Goal: Task Accomplishment & Management: Use online tool/utility

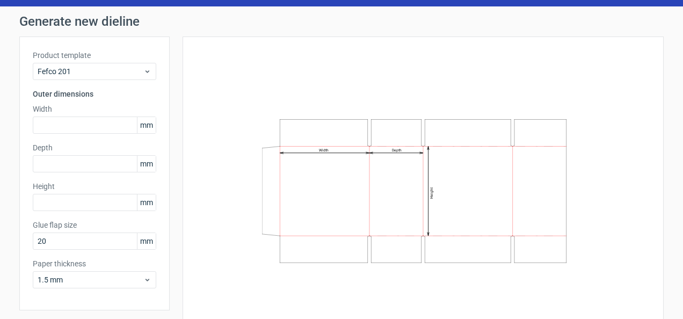
scroll to position [62, 0]
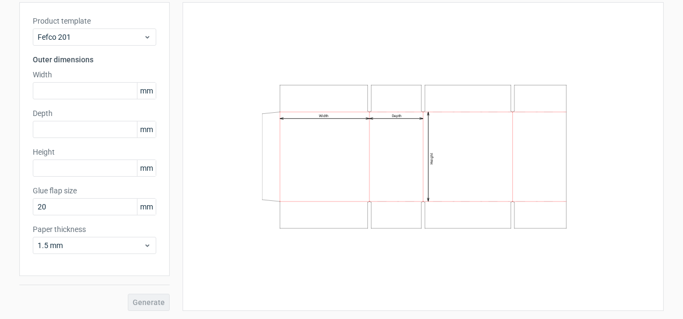
click at [143, 93] on span "mm" at bounding box center [146, 91] width 19 height 16
click at [141, 91] on span "mm" at bounding box center [146, 91] width 19 height 16
drag, startPoint x: 141, startPoint y: 91, endPoint x: 95, endPoint y: 94, distance: 45.8
click at [95, 94] on input "text" at bounding box center [94, 90] width 123 height 17
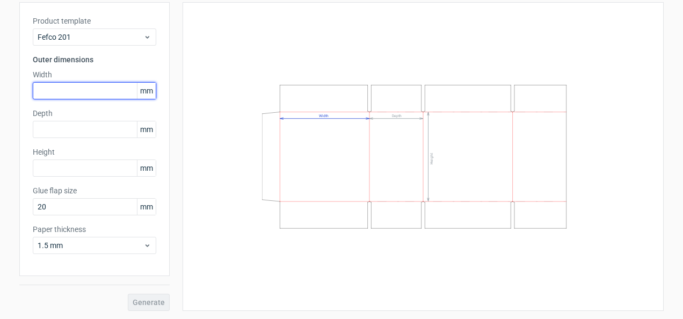
click at [95, 94] on input "text" at bounding box center [94, 90] width 123 height 17
paste input "475"
type input "475"
click at [68, 60] on h3 "Outer dimensions" at bounding box center [94, 59] width 123 height 11
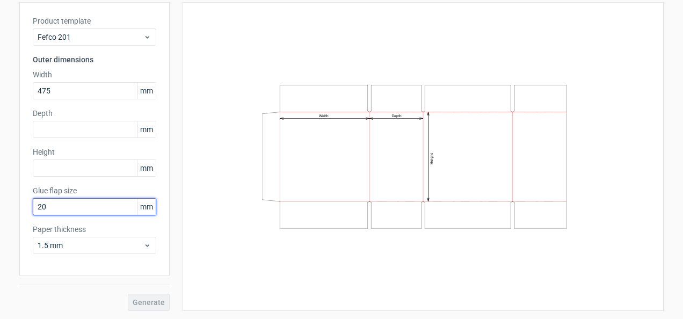
click at [70, 204] on input "20" at bounding box center [94, 206] width 123 height 17
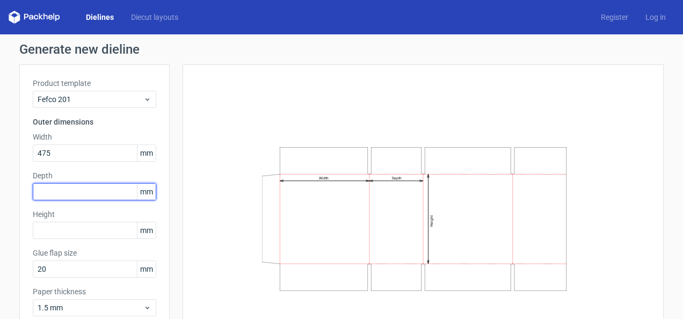
click at [85, 187] on input "text" at bounding box center [94, 191] width 123 height 17
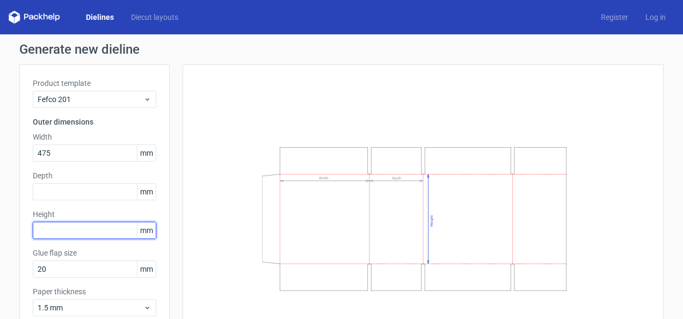
click at [64, 236] on input "text" at bounding box center [94, 230] width 123 height 17
type input "208"
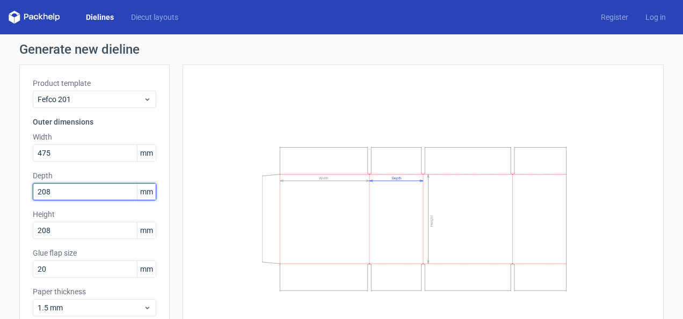
type input "208"
click at [450, 212] on icon "Width Depth Height" at bounding box center [423, 219] width 322 height 162
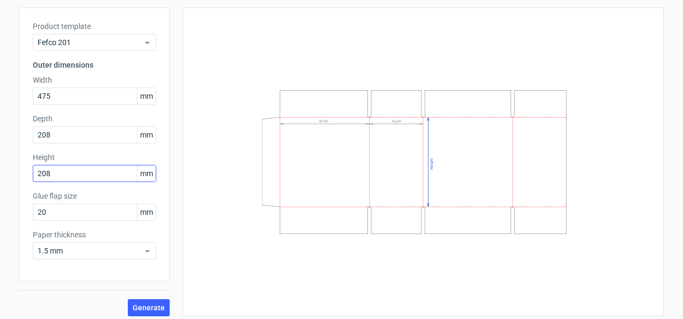
scroll to position [62, 0]
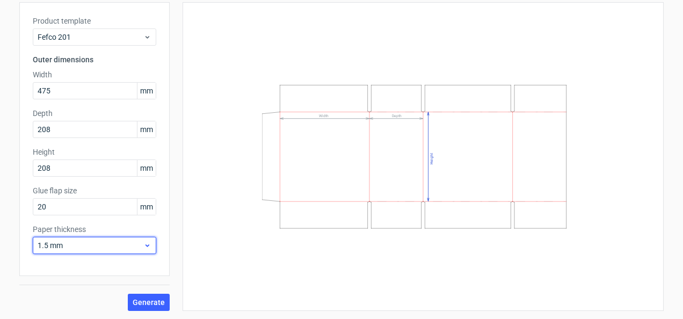
click at [61, 243] on span "1.5 mm" at bounding box center [91, 245] width 106 height 11
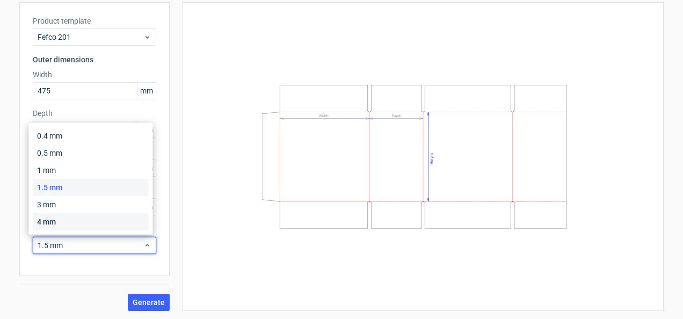
click at [47, 221] on div "4 mm" at bounding box center [90, 221] width 115 height 17
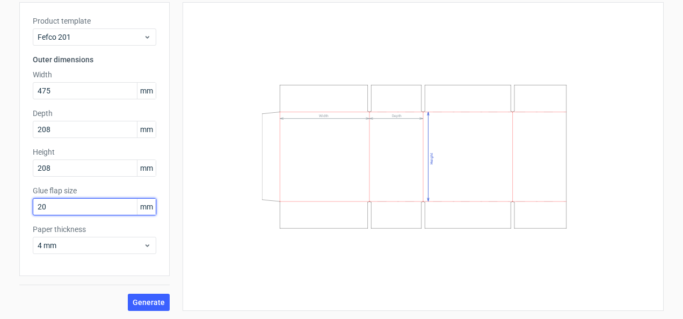
click at [58, 207] on input "20" at bounding box center [94, 206] width 123 height 17
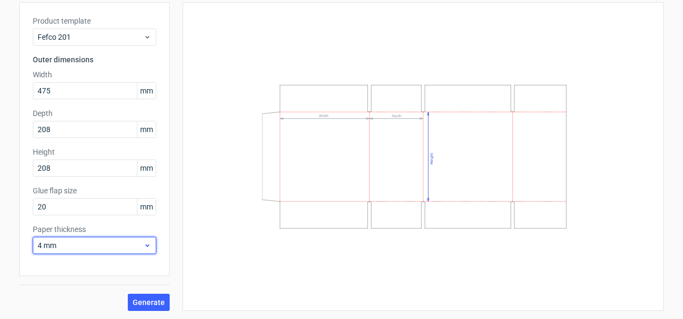
click at [60, 244] on span "4 mm" at bounding box center [91, 245] width 106 height 11
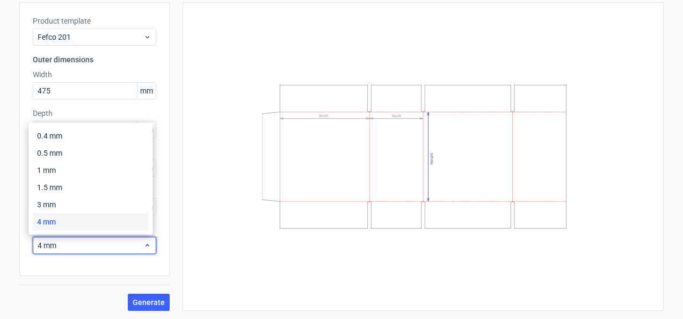
click at [60, 244] on span "4 mm" at bounding box center [91, 245] width 106 height 11
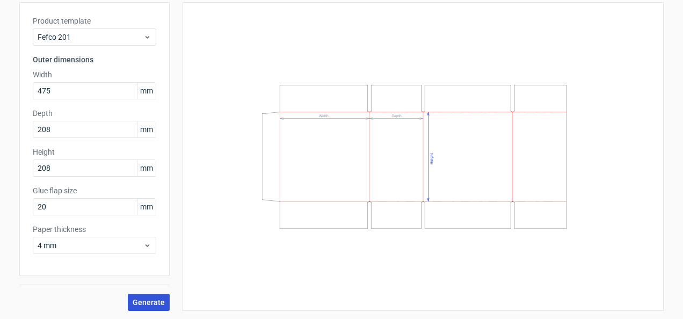
click at [141, 302] on span "Generate" at bounding box center [149, 302] width 32 height 8
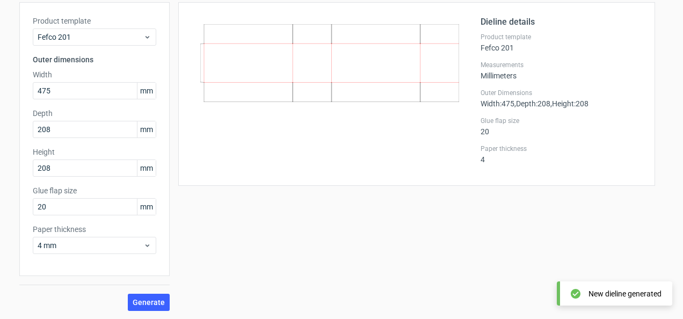
click at [592, 290] on div "New dieline generated" at bounding box center [624, 293] width 73 height 11
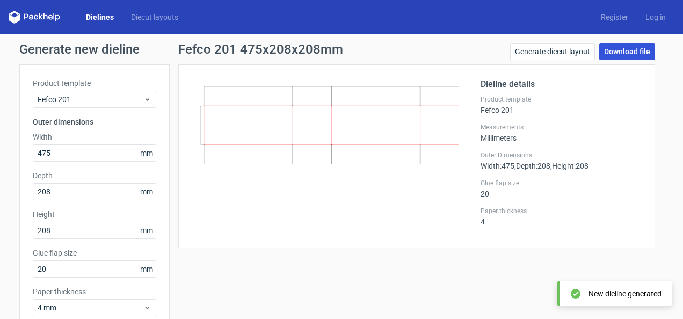
click at [630, 57] on link "Download file" at bounding box center [627, 51] width 56 height 17
click at [258, 128] on icon at bounding box center [329, 125] width 259 height 78
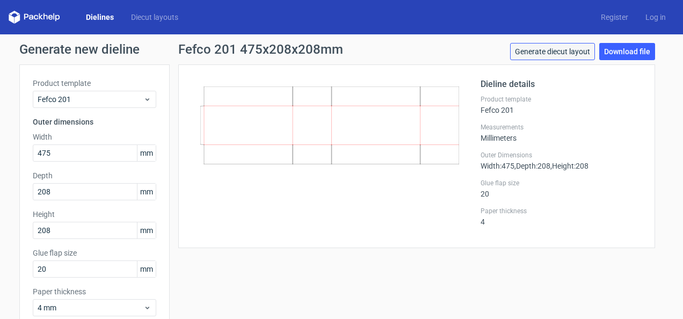
click at [561, 49] on link "Generate diecut layout" at bounding box center [552, 51] width 85 height 17
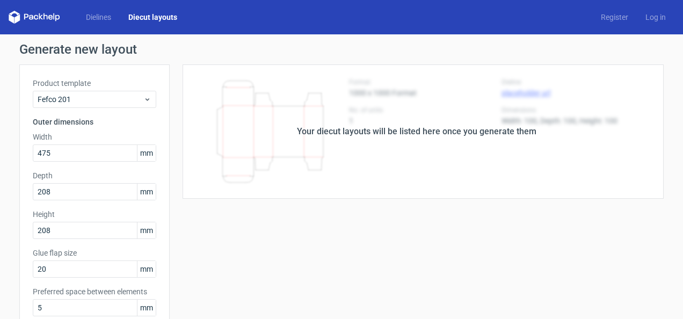
click at [442, 155] on div "Your diecut layouts will be listed here once you generate them" at bounding box center [417, 131] width 494 height 134
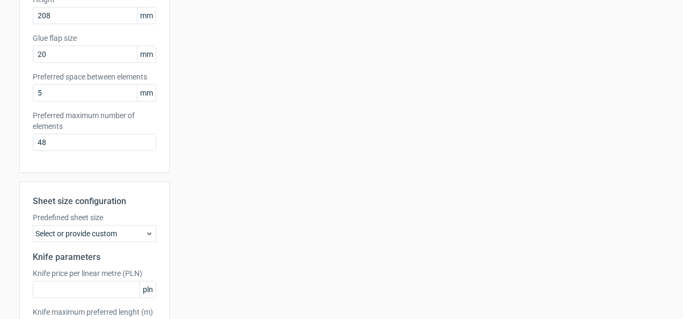
scroll to position [286, 0]
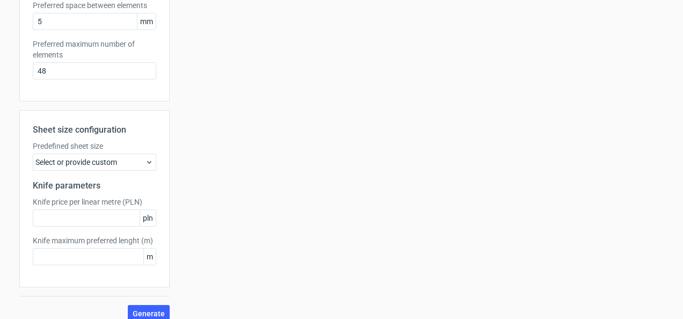
click at [92, 165] on div "Select or provide custom" at bounding box center [94, 162] width 123 height 17
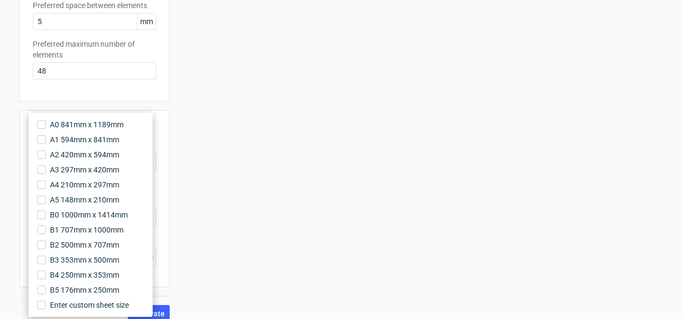
click at [280, 179] on div "Your diecut layouts will be listed here once you generate them Height Depth Wid…" at bounding box center [417, 50] width 494 height 544
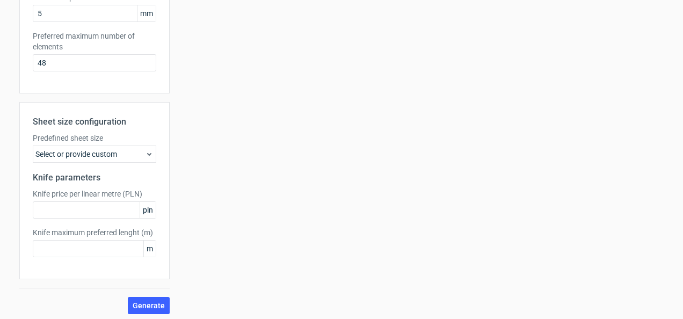
scroll to position [297, 0]
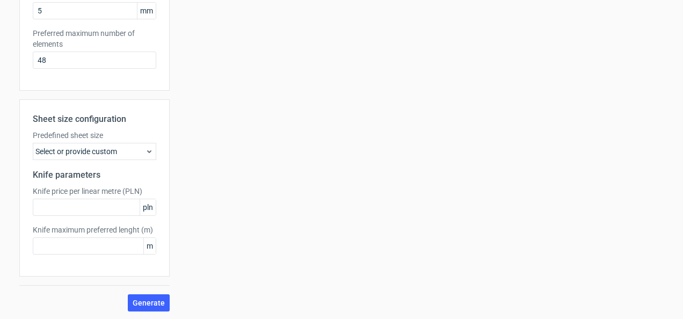
click at [70, 145] on div "Select or provide custom" at bounding box center [94, 151] width 123 height 17
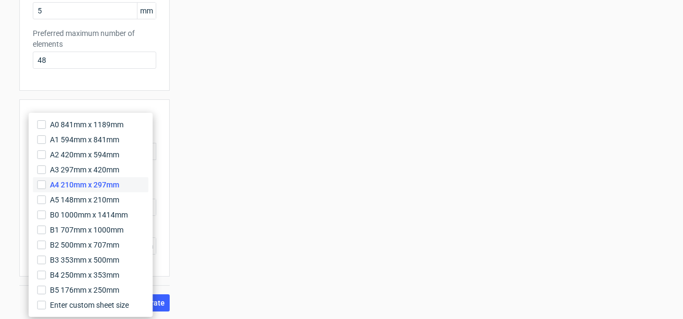
click at [69, 186] on span "A4 210mm x 297mm" at bounding box center [84, 184] width 69 height 11
click at [46, 186] on input "A4 210mm x 297mm" at bounding box center [41, 184] width 9 height 9
click at [214, 238] on div "Your diecut layouts will be listed here once you generate them Height Depth Wid…" at bounding box center [417, 40] width 494 height 544
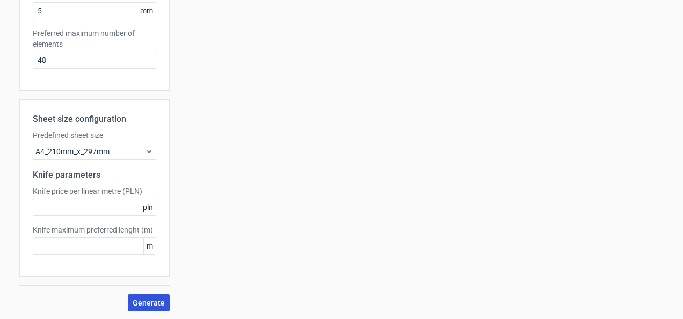
click at [145, 299] on span "Generate" at bounding box center [149, 303] width 32 height 8
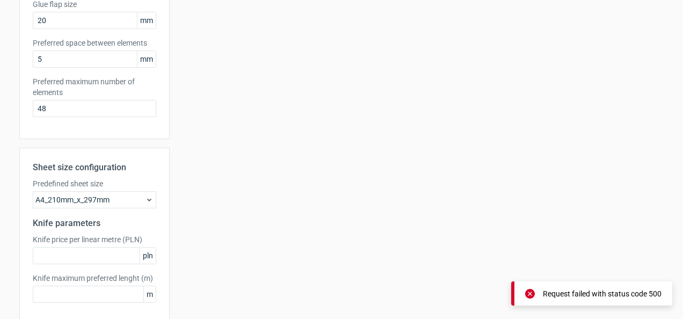
scroll to position [250, 0]
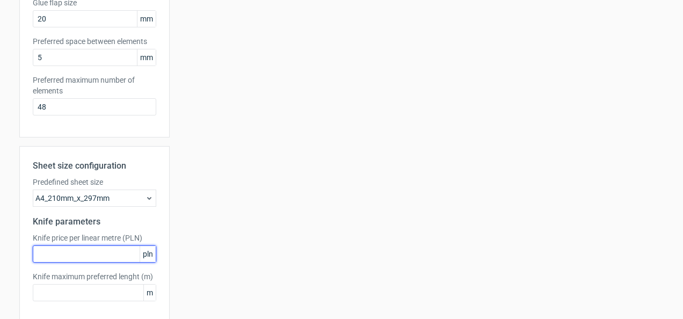
click at [110, 250] on input "text" at bounding box center [94, 253] width 123 height 17
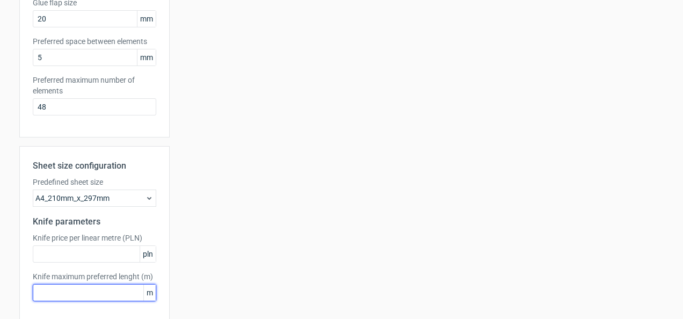
click at [87, 285] on input "text" at bounding box center [94, 292] width 123 height 17
click at [288, 203] on div "Your diecut layouts will be listed here once you generate them Height Depth Wid…" at bounding box center [417, 86] width 494 height 544
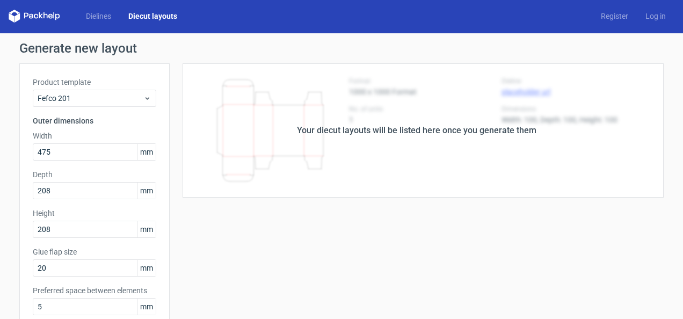
scroll to position [0, 0]
